Goal: Task Accomplishment & Management: Manage account settings

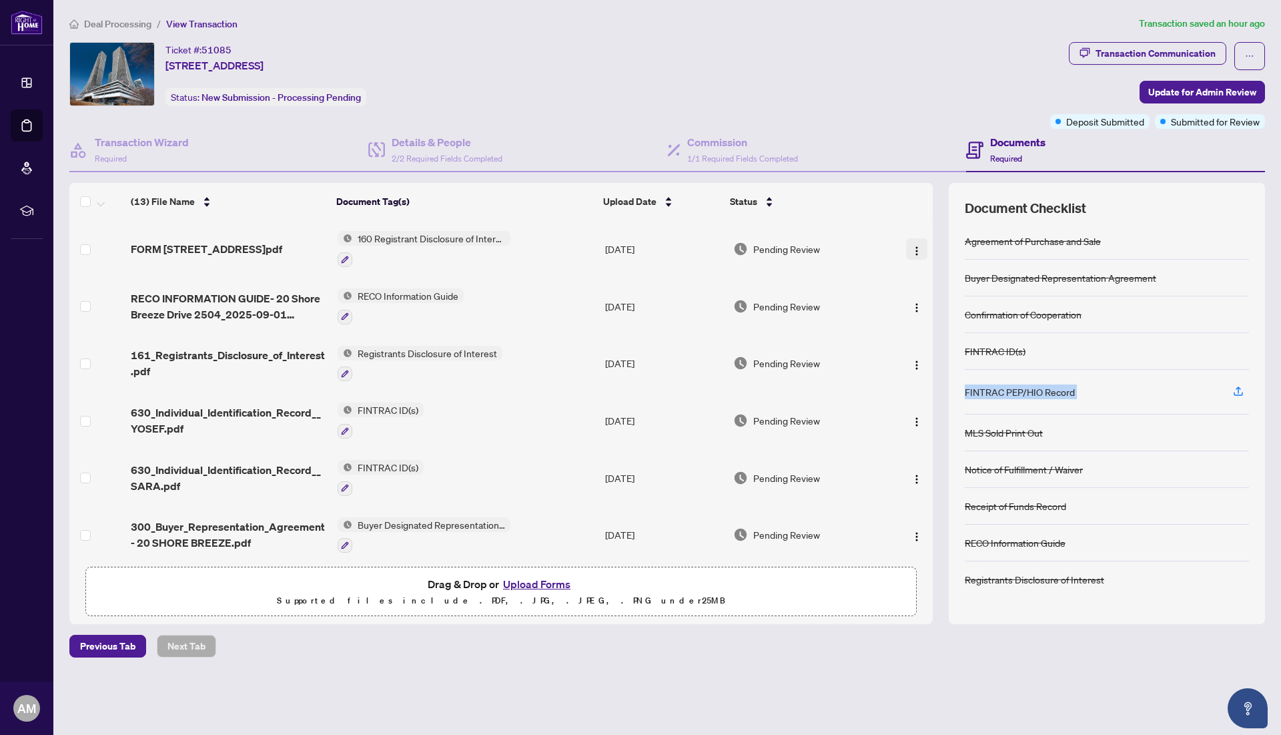
click at [913, 250] on img "button" at bounding box center [916, 251] width 11 height 11
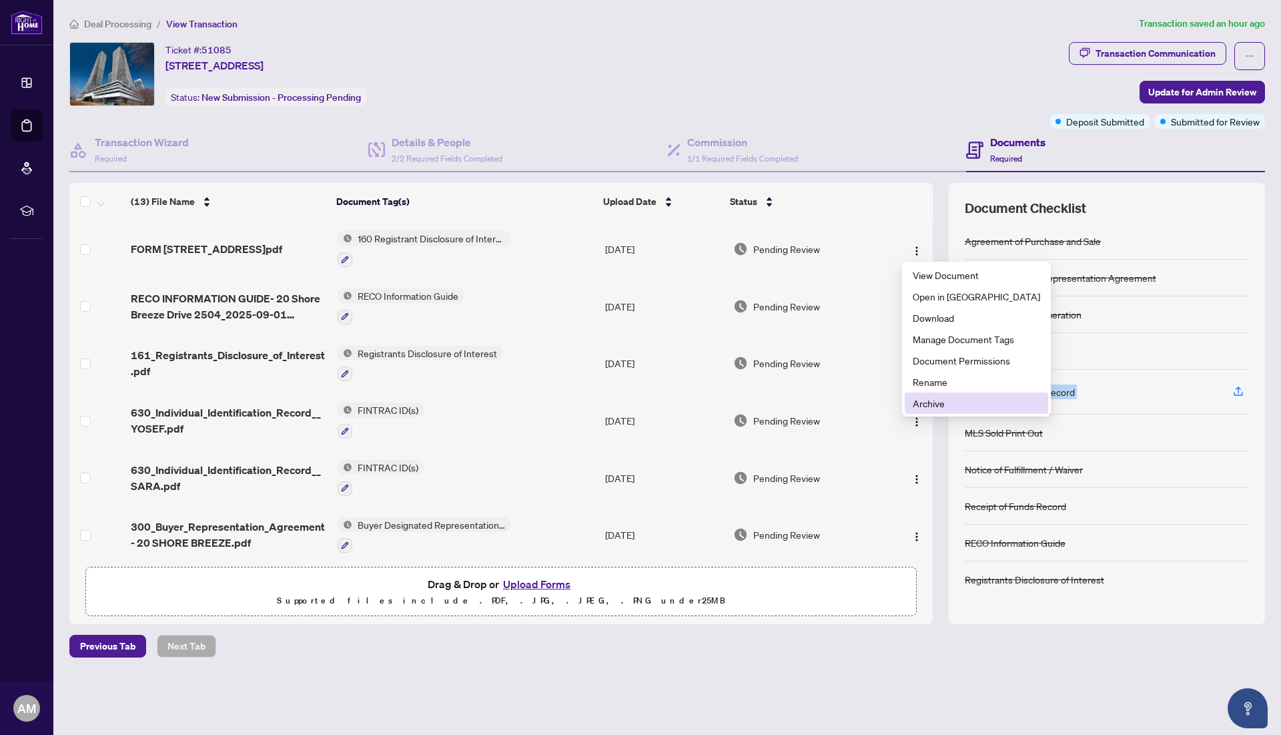
click at [949, 407] on span "Archive" at bounding box center [976, 403] width 127 height 15
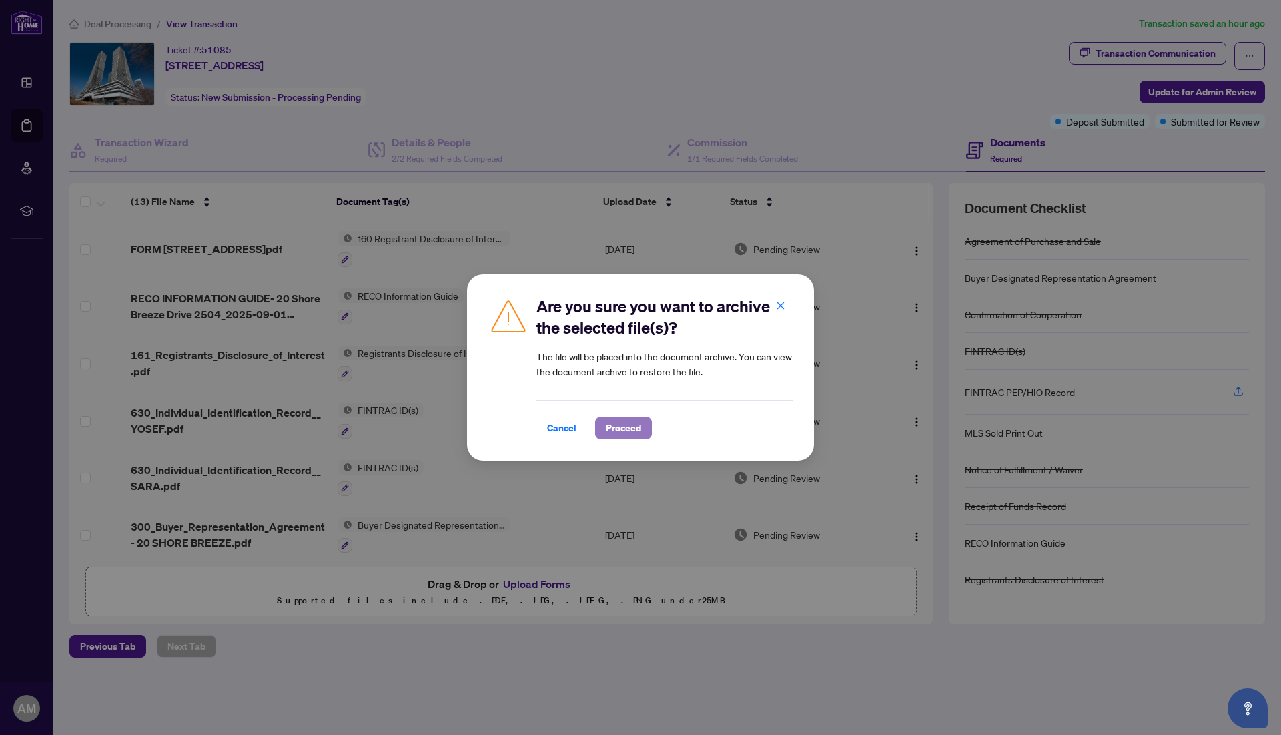
click at [606, 431] on span "Proceed" at bounding box center [623, 427] width 35 height 21
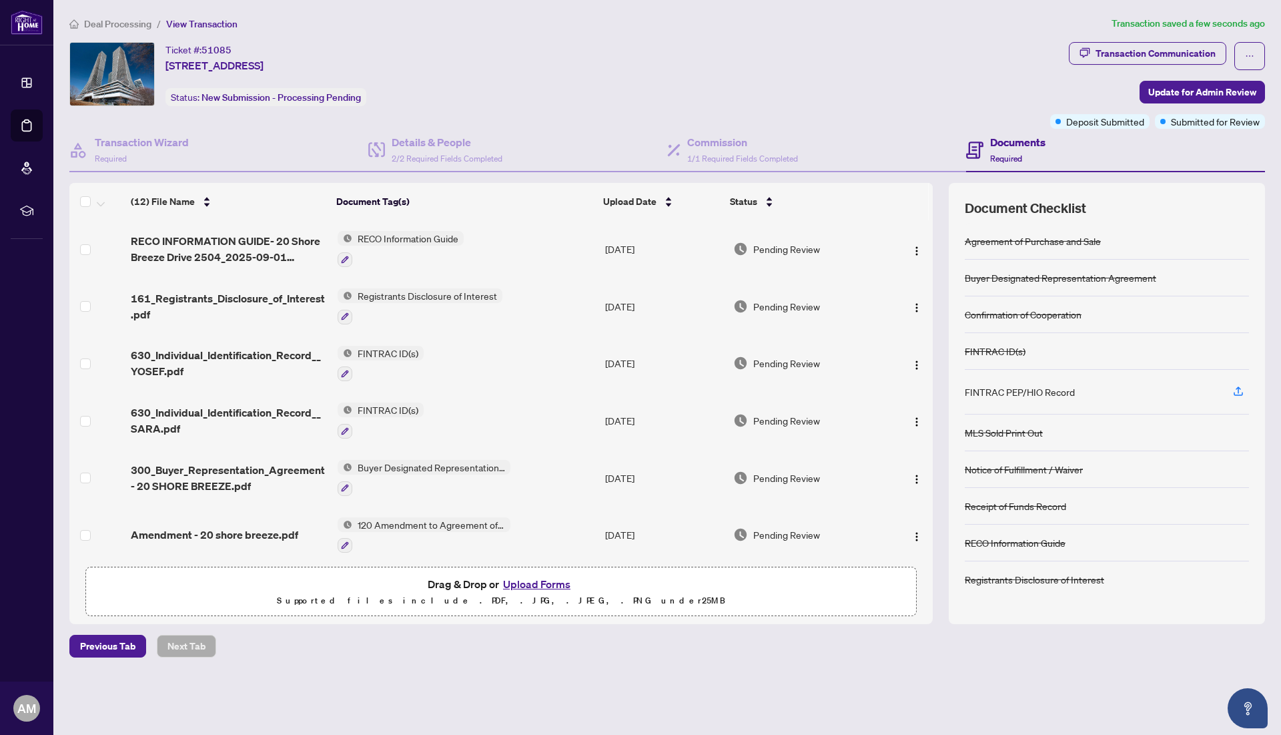
click at [534, 590] on button "Upload Forms" at bounding box center [536, 583] width 75 height 17
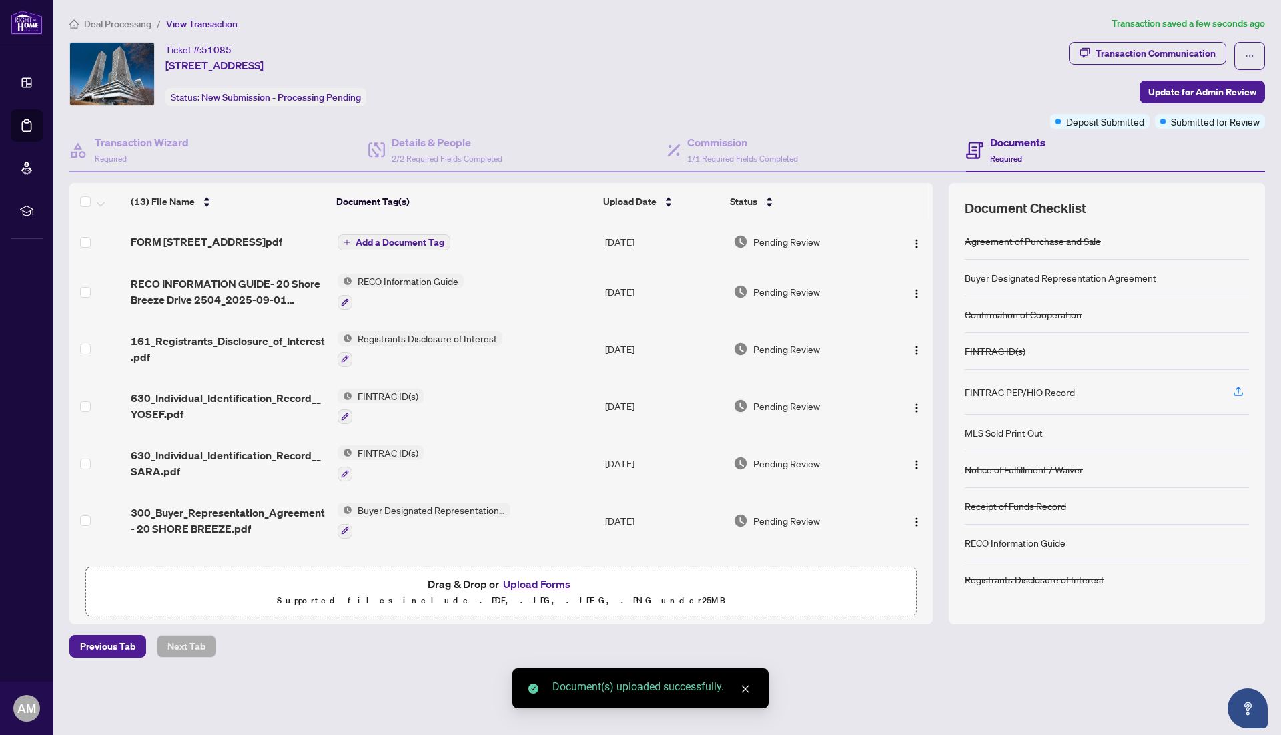
click at [423, 244] on span "Add a Document Tag" at bounding box center [400, 241] width 89 height 9
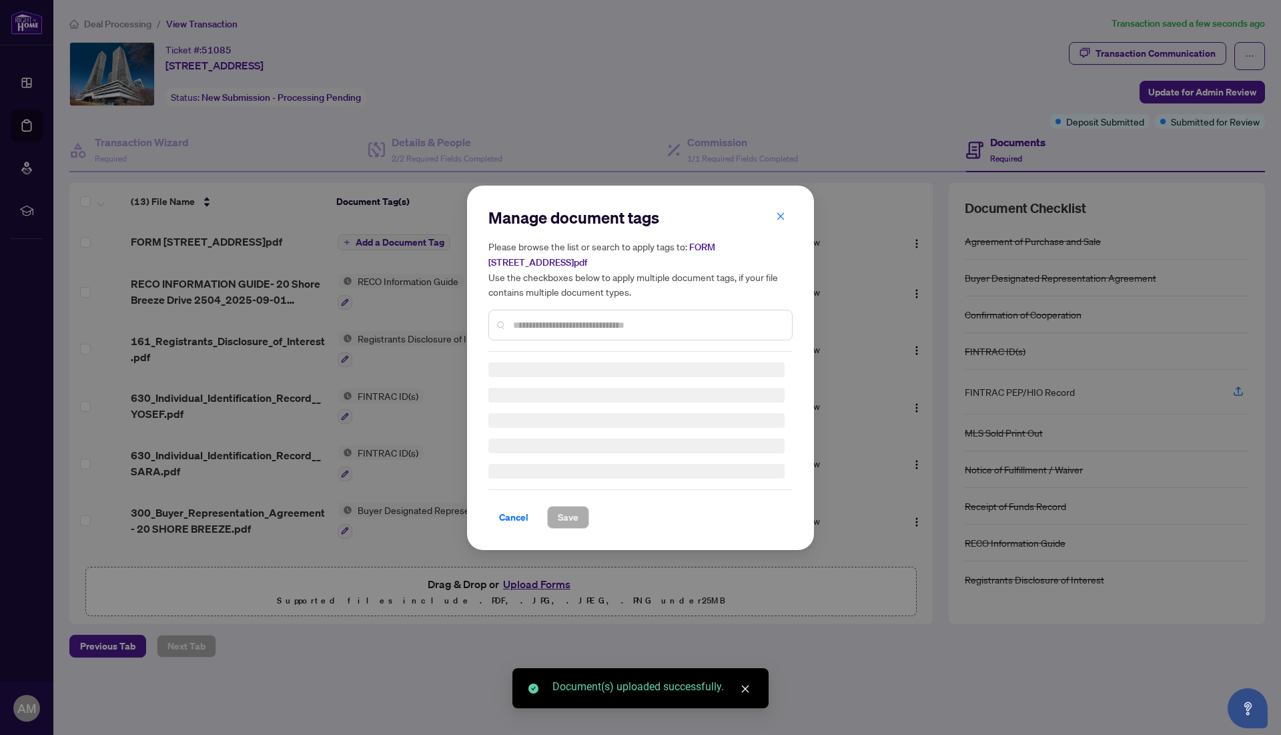
click at [522, 324] on div "Manage document tags Please browse the list or search to apply tags to: FORM [S…" at bounding box center [640, 279] width 304 height 145
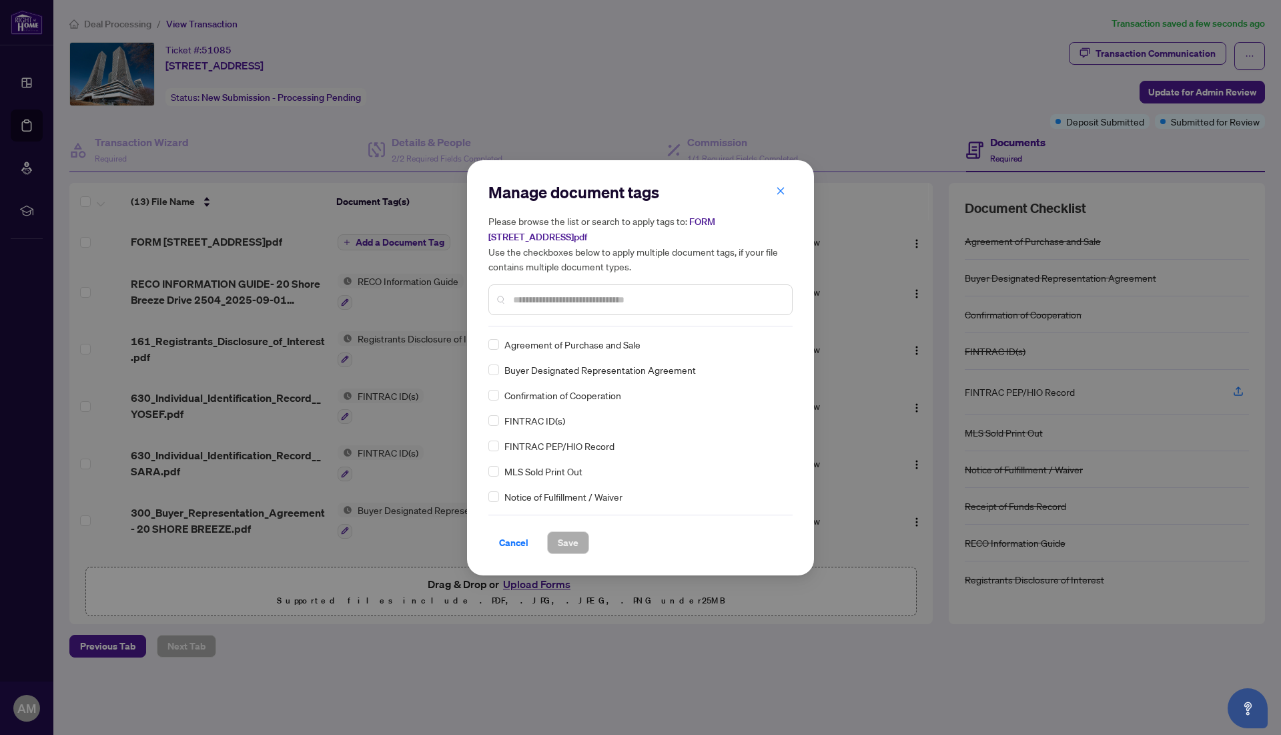
click at [554, 306] on div at bounding box center [640, 299] width 304 height 31
click at [573, 296] on input "text" at bounding box center [647, 299] width 268 height 15
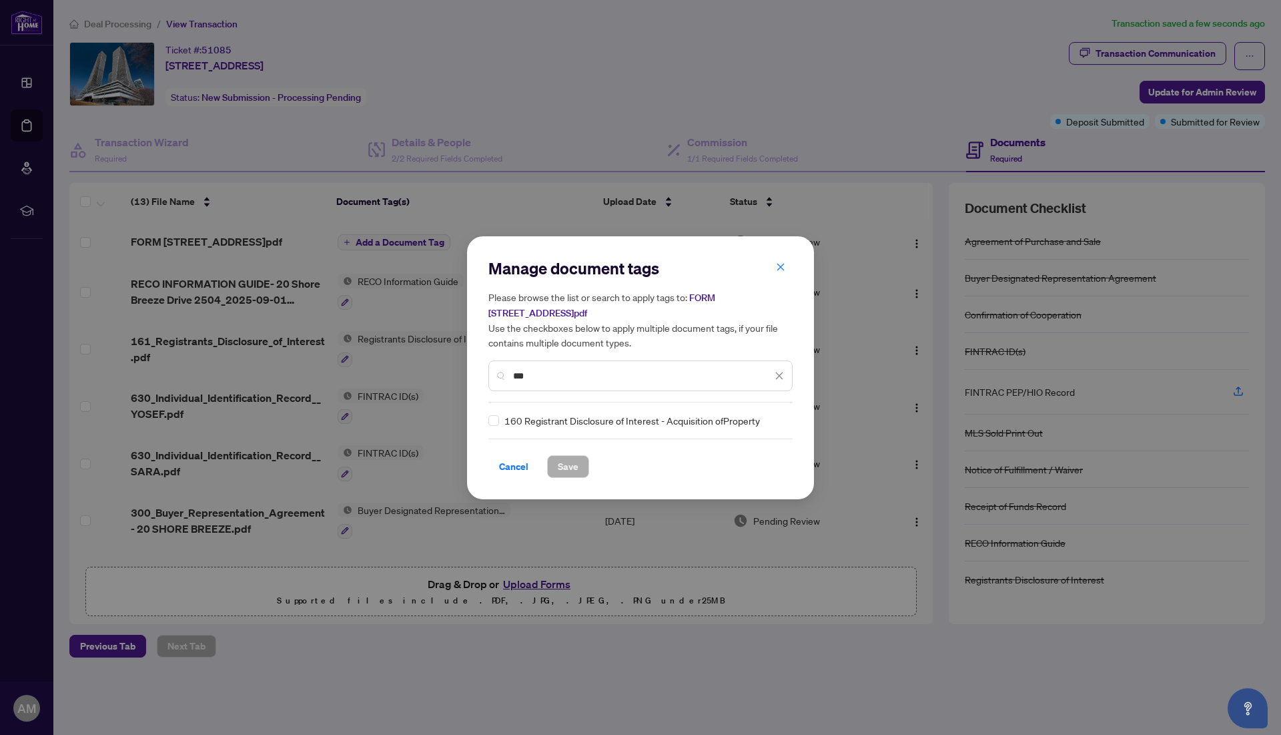
type input "***"
click at [611, 424] on span "160 Registrant Disclosure of Interest - Acquisition ofProperty" at bounding box center [632, 420] width 256 height 15
click at [502, 420] on div "160 Registrant Disclosure of Interest - Acquisition ofProperty" at bounding box center [636, 420] width 296 height 15
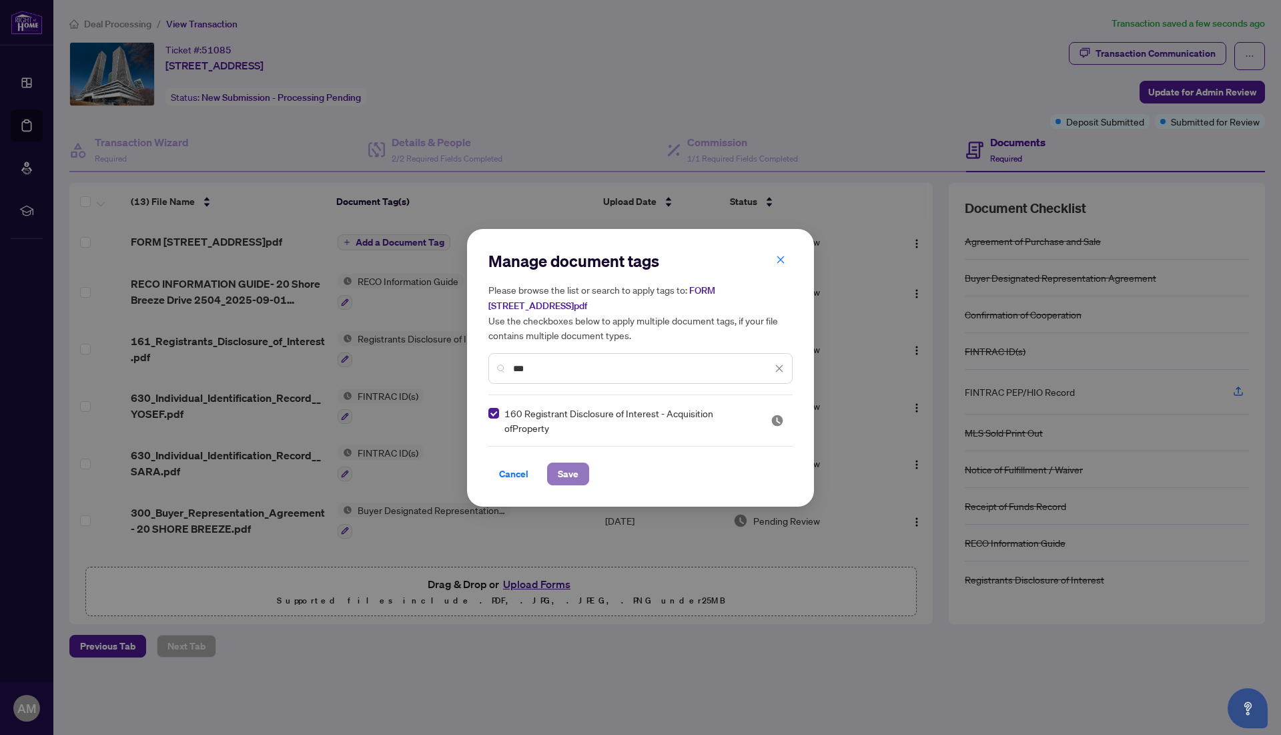
click at [576, 470] on span "Save" at bounding box center [568, 473] width 21 height 21
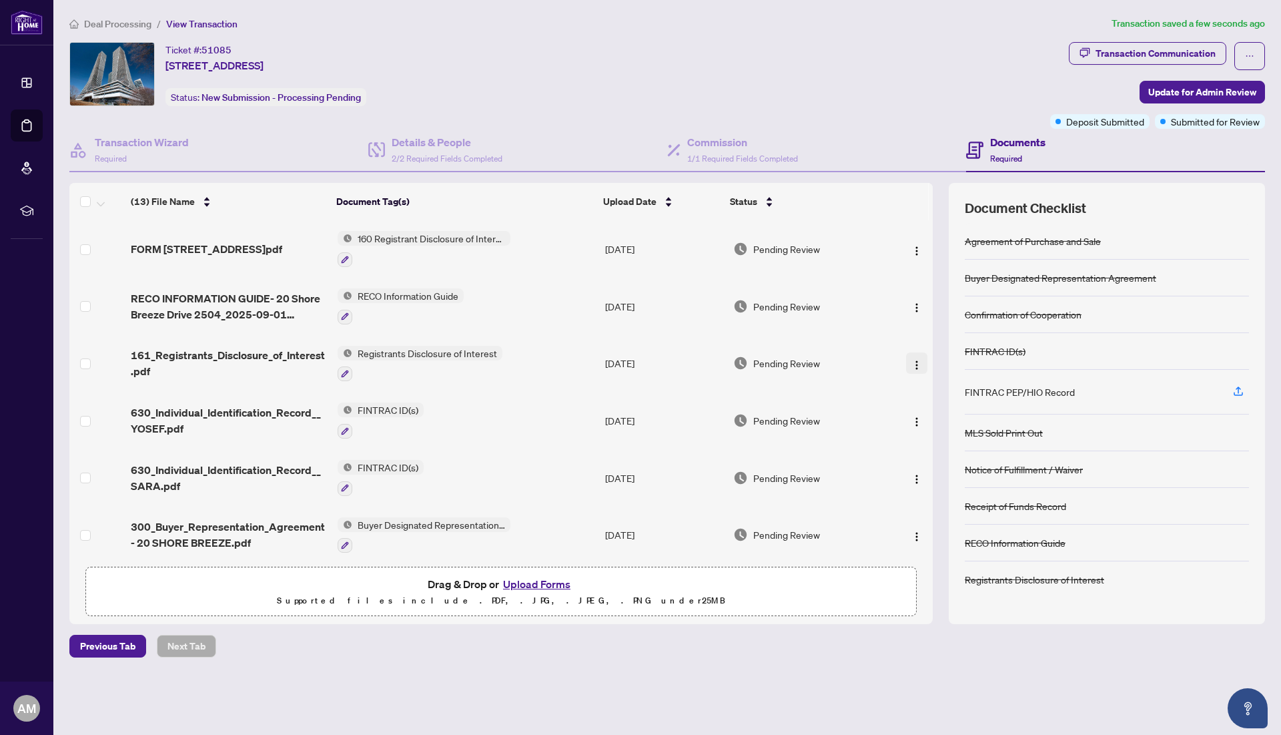
click at [912, 364] on img "button" at bounding box center [916, 365] width 11 height 11
click at [925, 516] on span "Archive" at bounding box center [976, 517] width 127 height 15
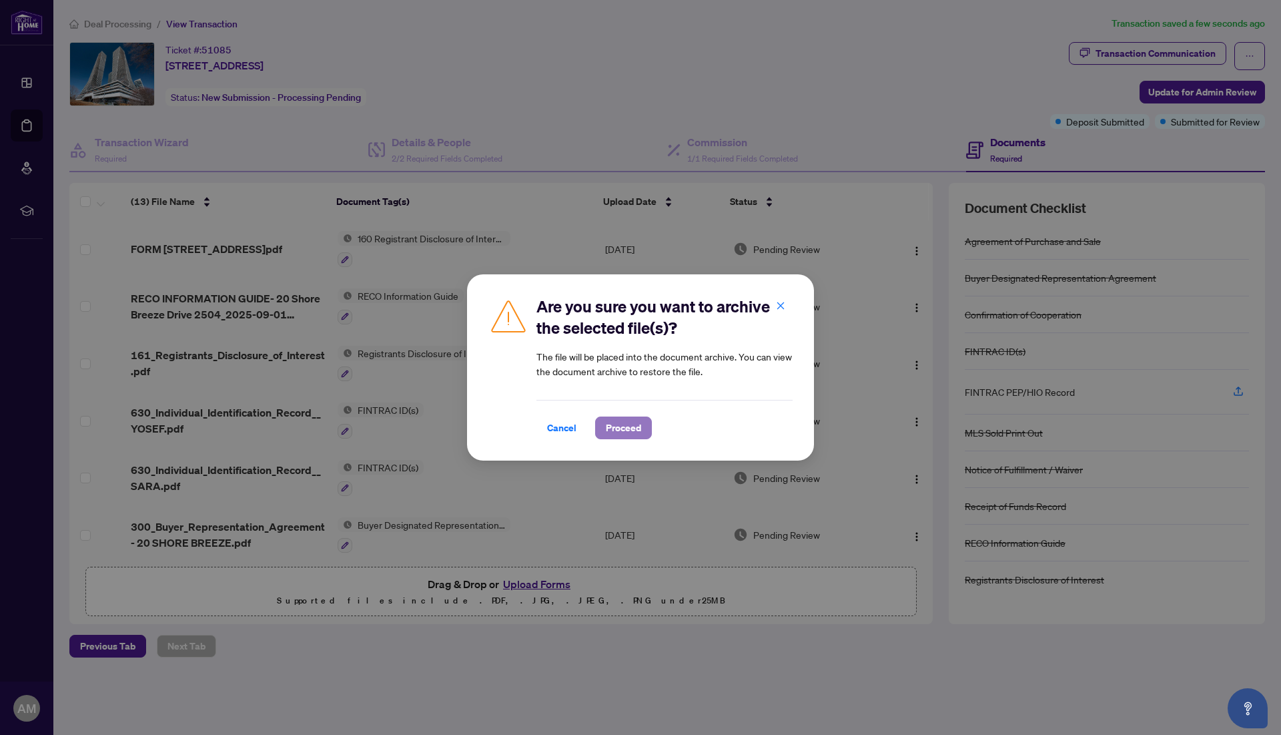
click at [610, 426] on span "Proceed" at bounding box center [623, 427] width 35 height 21
